Goal: Task Accomplishment & Management: Manage account settings

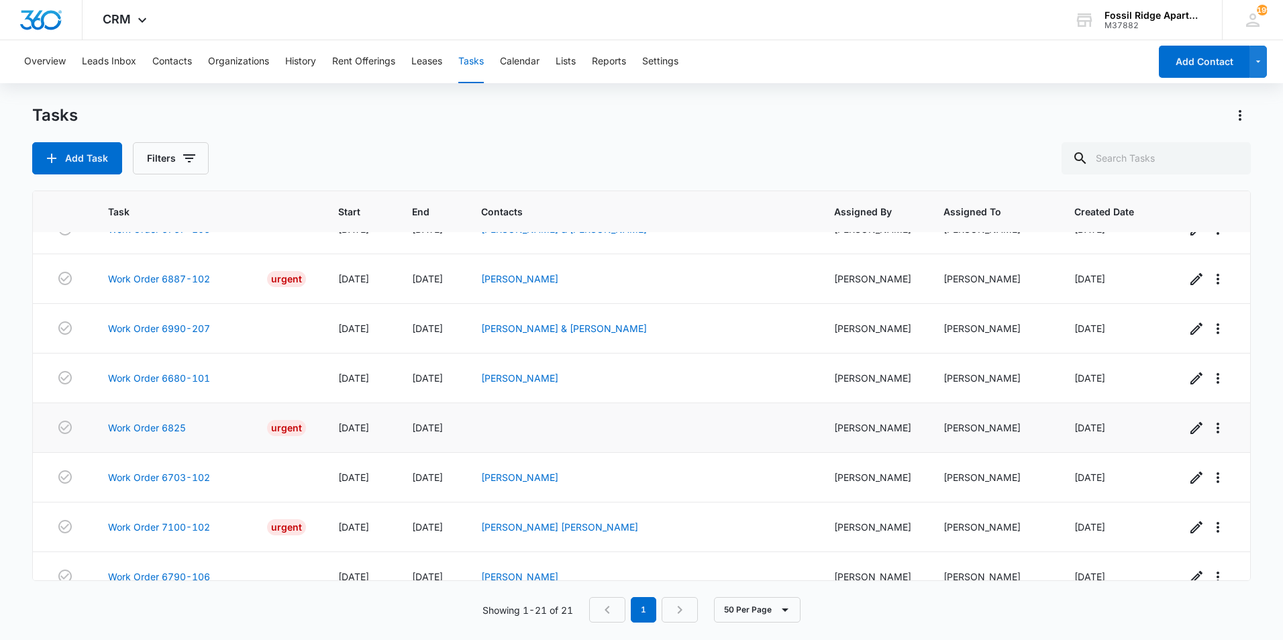
scroll to position [701, 0]
click at [162, 569] on link "Work Order 6790-106" at bounding box center [159, 576] width 102 height 14
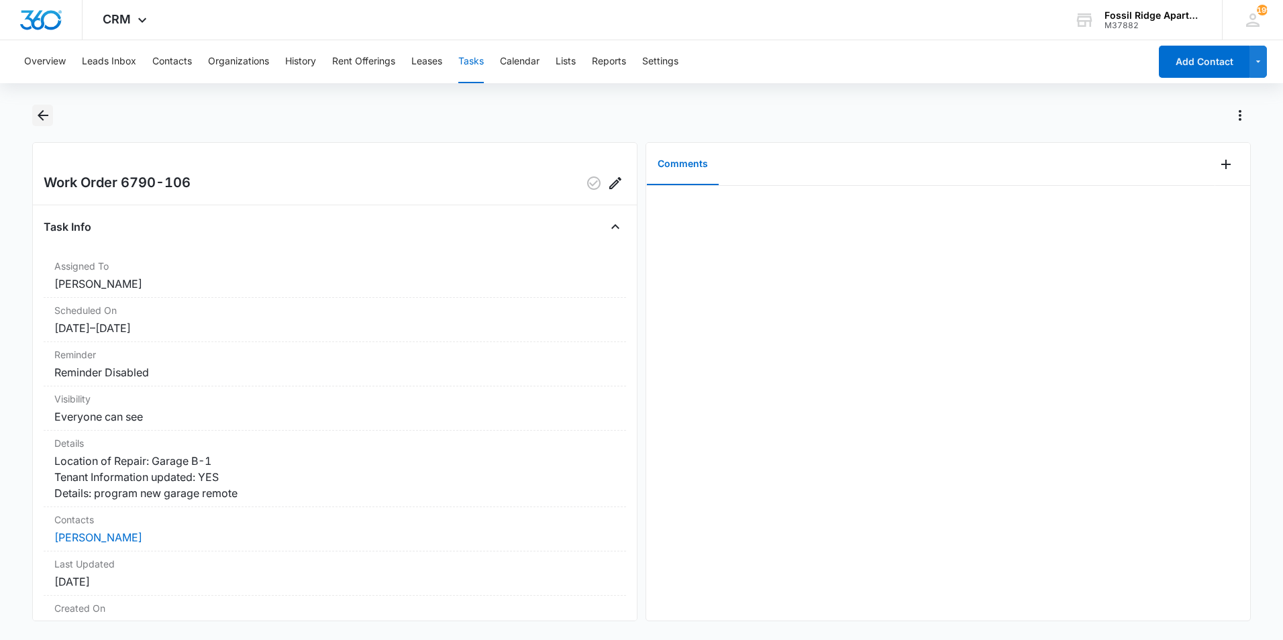
click at [35, 113] on icon "Back" at bounding box center [43, 115] width 16 height 16
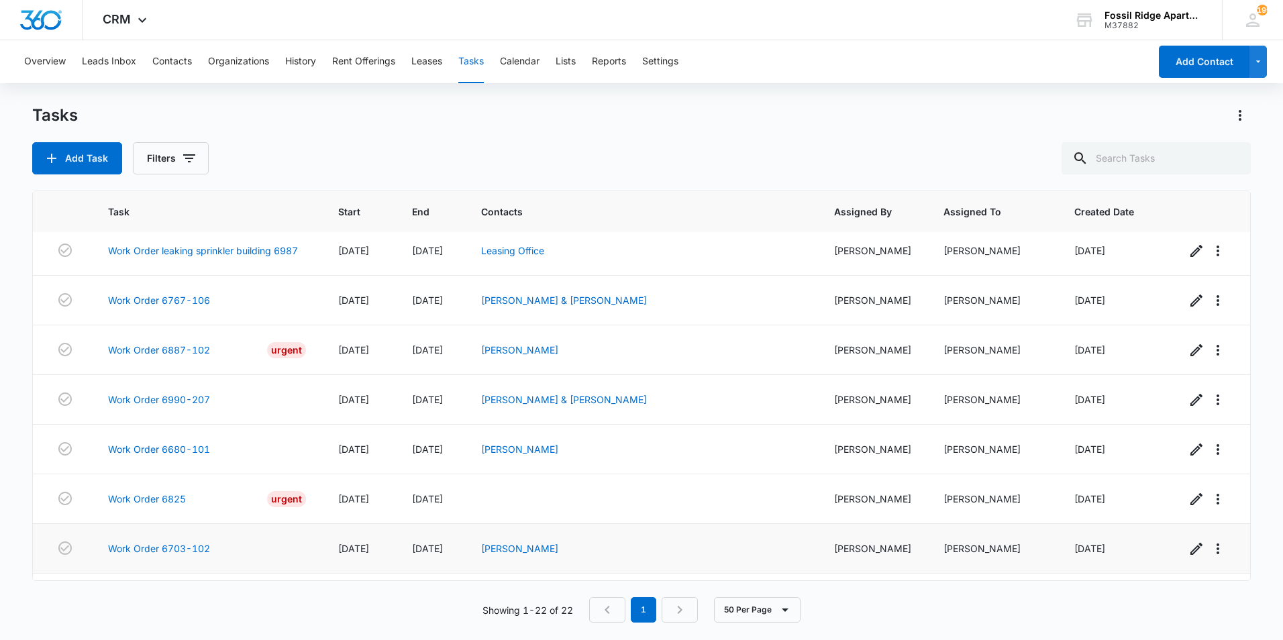
scroll to position [750, 0]
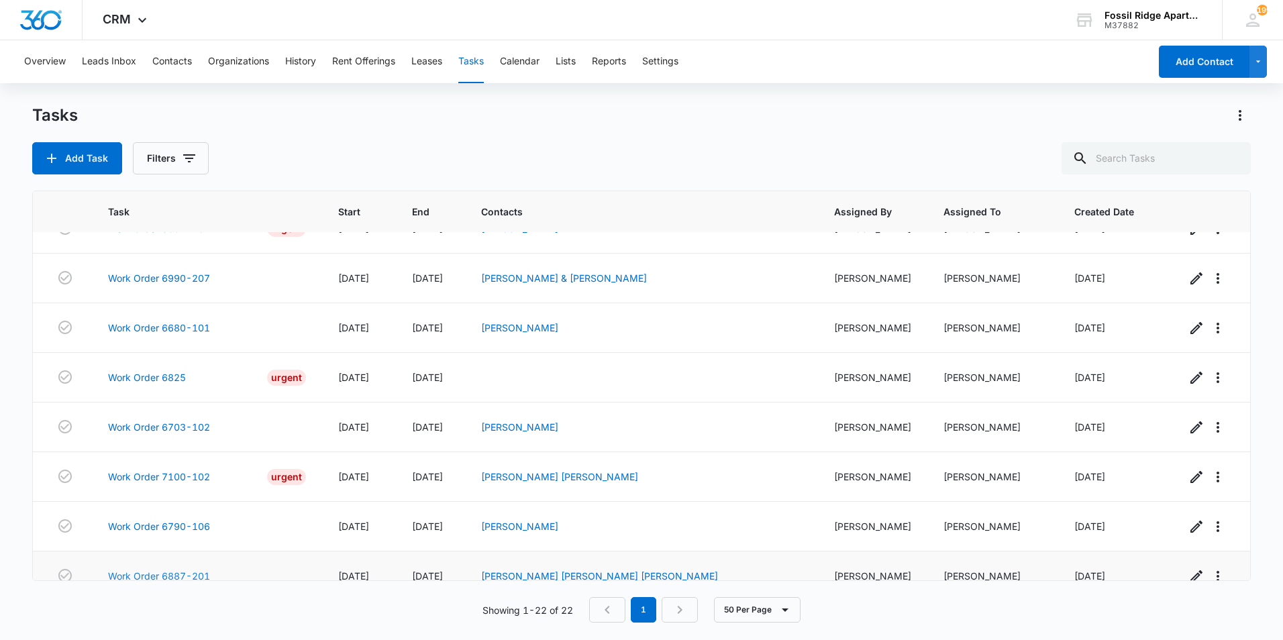
click at [192, 569] on link "Work Order 6887-201" at bounding box center [159, 576] width 102 height 14
